Goal: Use online tool/utility

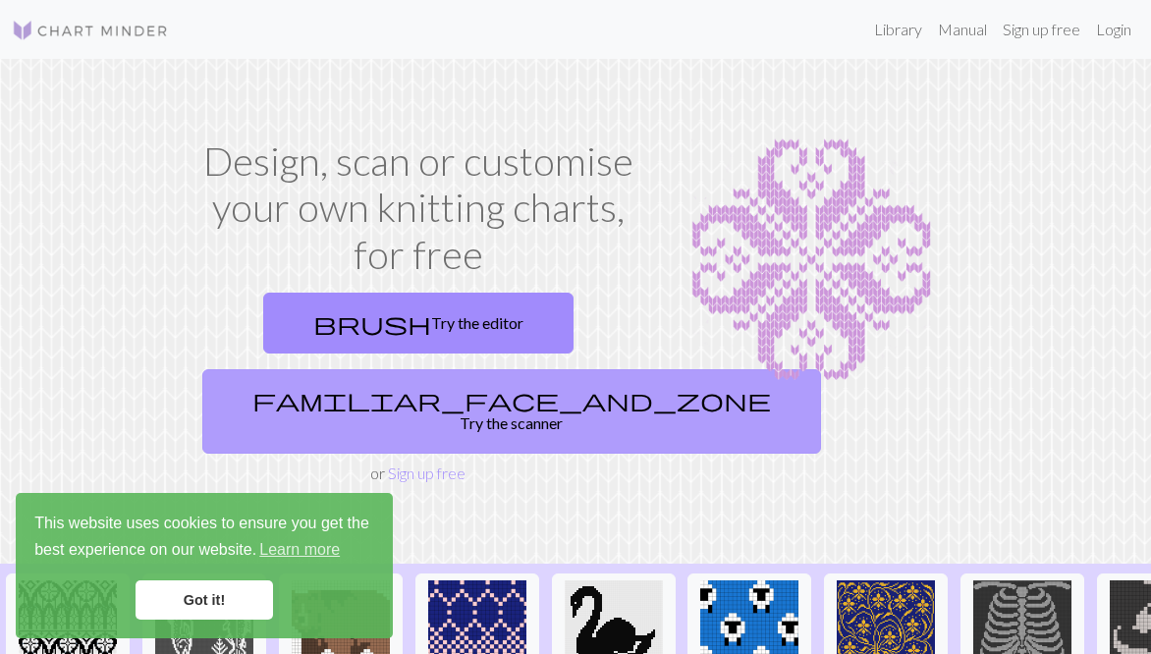
click at [416, 403] on link "familiar_face_and_zone Try the scanner" at bounding box center [511, 411] width 618 height 84
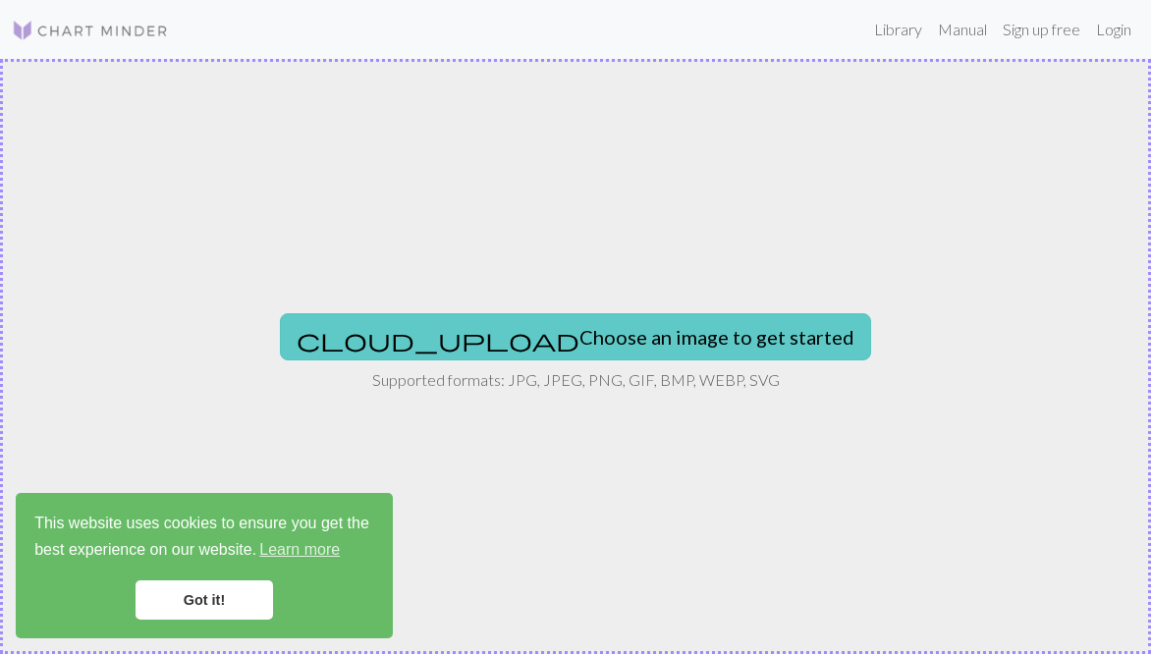
click at [447, 343] on span "cloud_upload" at bounding box center [437, 339] width 283 height 27
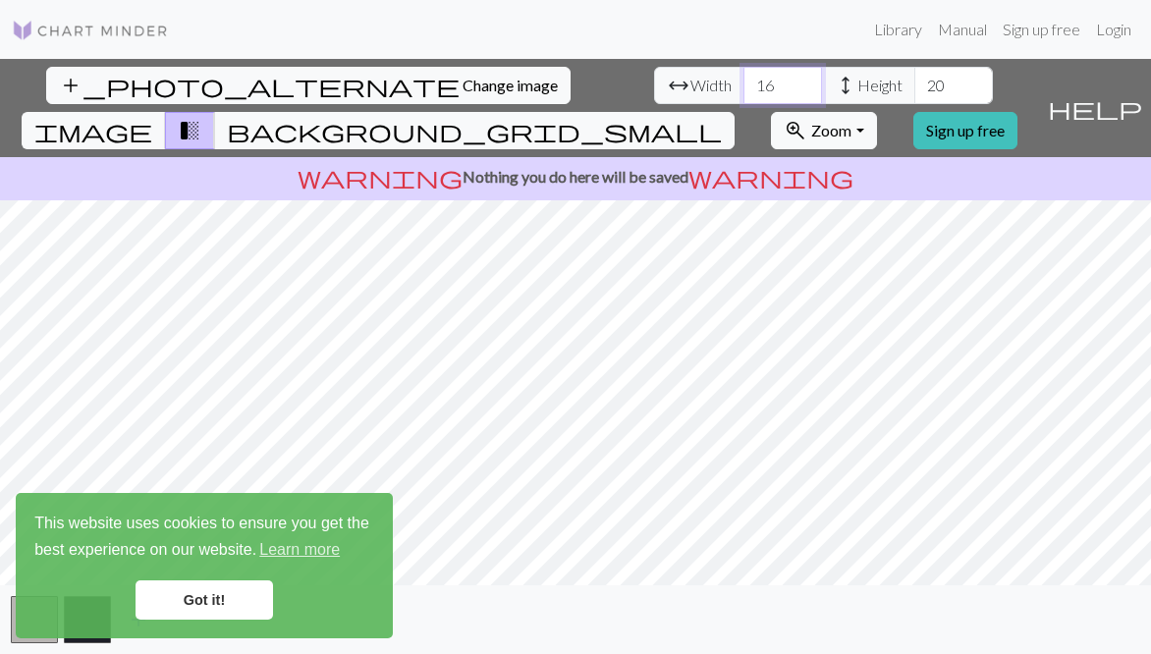
click at [743, 81] on input "16" at bounding box center [782, 85] width 79 height 37
type input "1"
type input "105"
click at [914, 87] on input "20" at bounding box center [953, 85] width 79 height 37
type input "2"
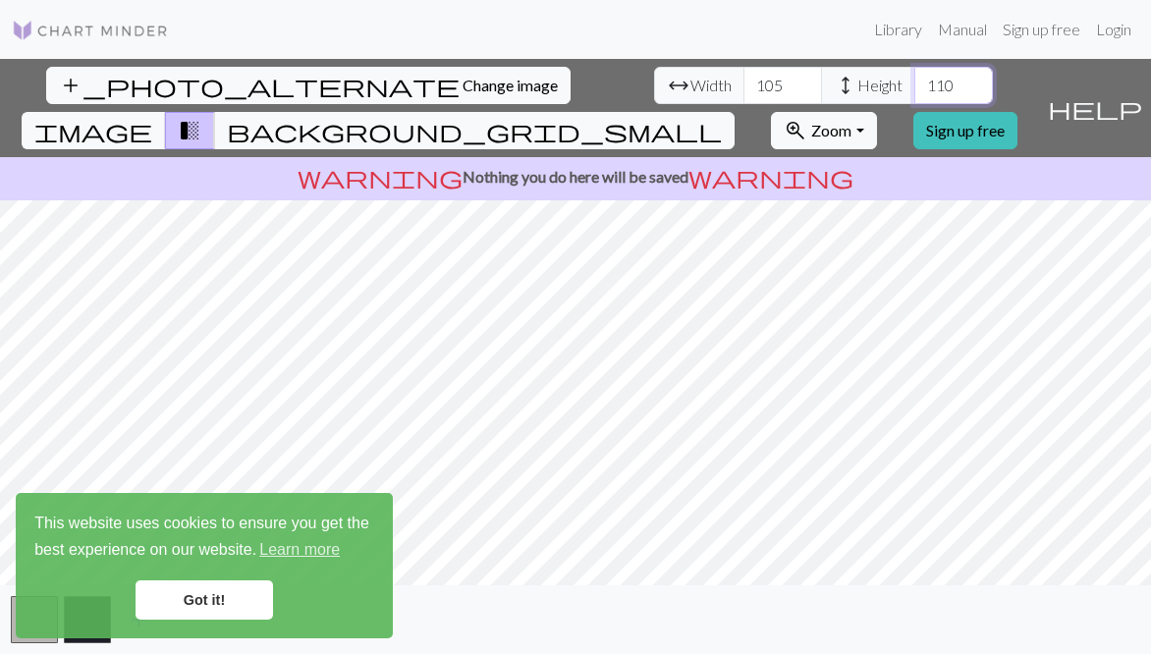
type input "110"
click at [224, 612] on link "Got it!" at bounding box center [203, 599] width 137 height 39
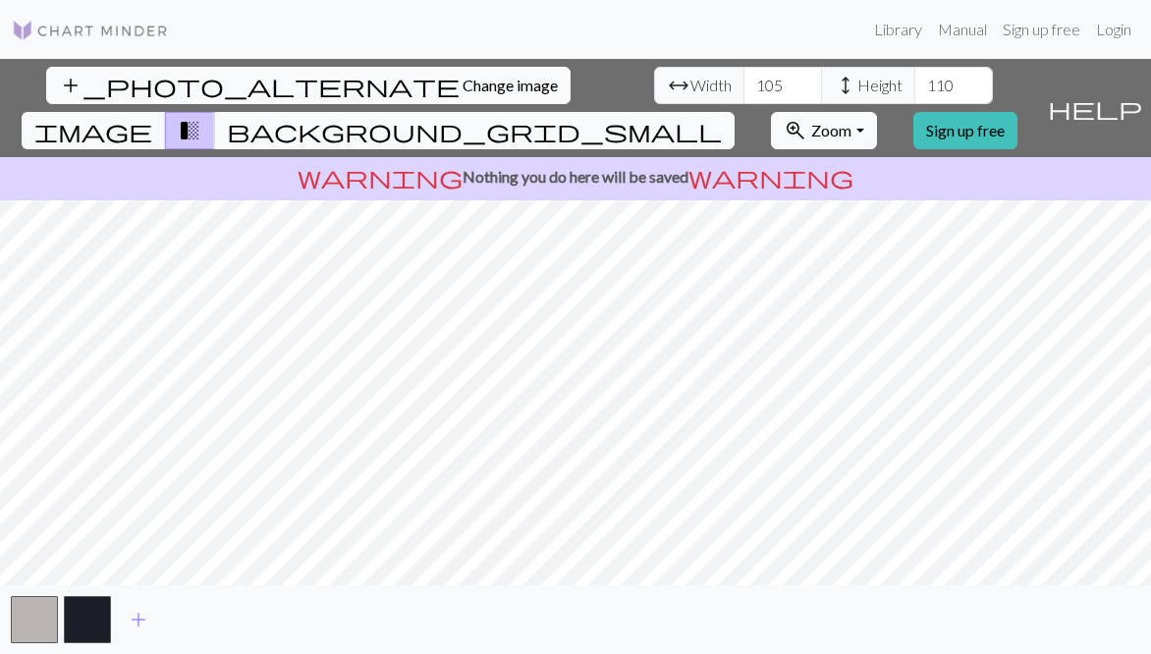
click at [578, 591] on div "add_photo_alternate Change image arrow_range Width 105 height Height 110 image …" at bounding box center [575, 356] width 1151 height 595
click at [722, 117] on span "background_grid_small" at bounding box center [474, 130] width 495 height 27
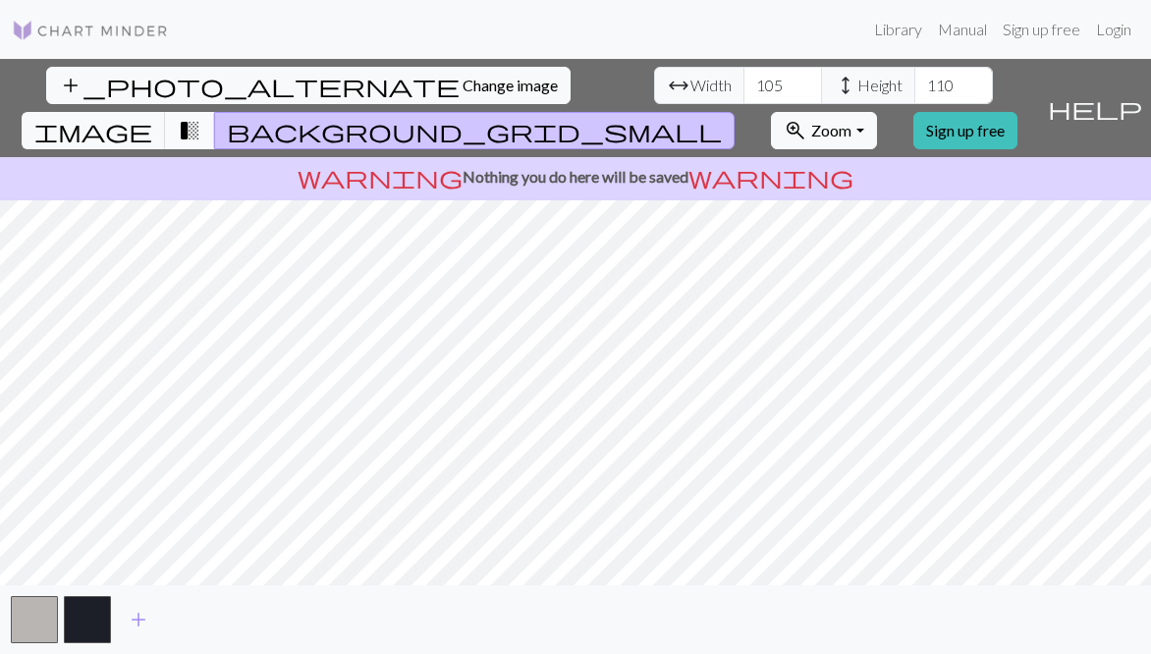
click at [201, 117] on span "transition_fade" at bounding box center [190, 130] width 24 height 27
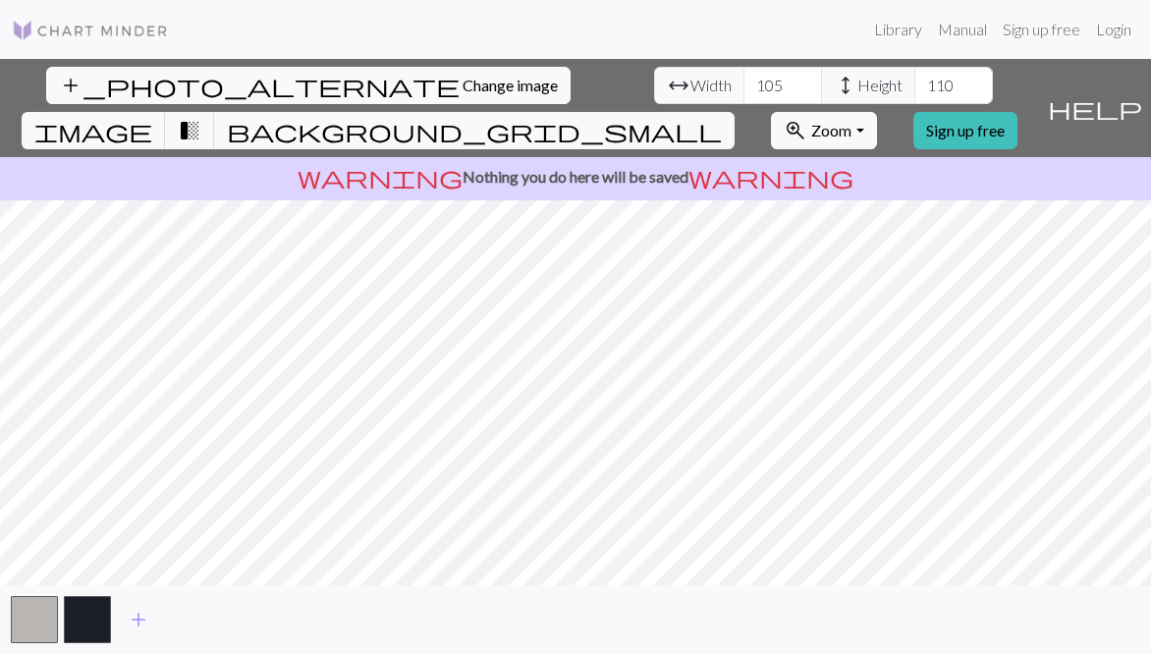
click at [667, 165] on p "warning Nothing you do here will be saved warning" at bounding box center [575, 177] width 1135 height 24
click at [1008, 112] on link "Sign up free" at bounding box center [965, 130] width 104 height 37
